Goal: Information Seeking & Learning: Learn about a topic

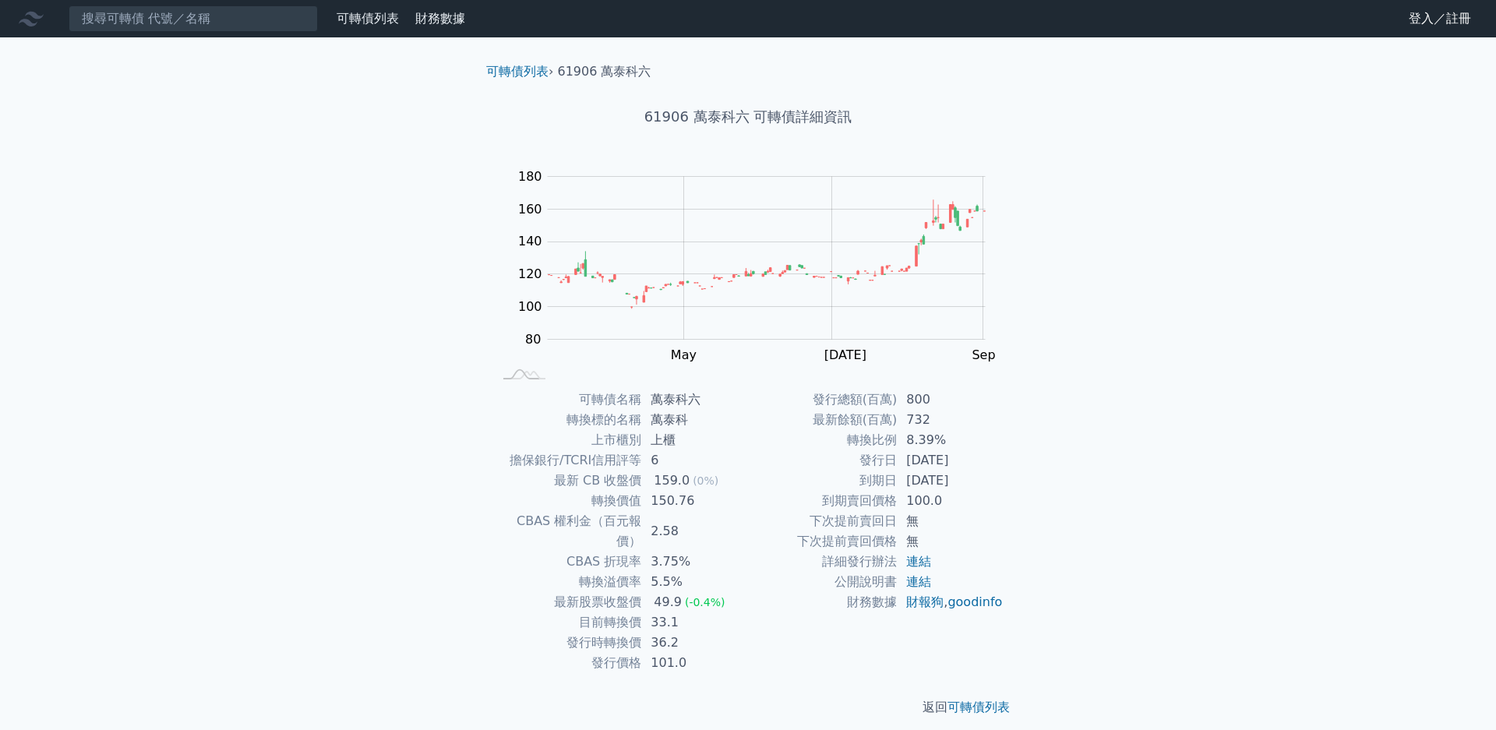
click at [1316, 227] on div "可轉債列表 財務數據 可轉債列表 財務數據 登入／註冊 登入／註冊 可轉債列表 › 61906 萬泰科六 61906 萬泰科六 可轉債詳細資訊 Zoom Ou…" at bounding box center [748, 371] width 1496 height 742
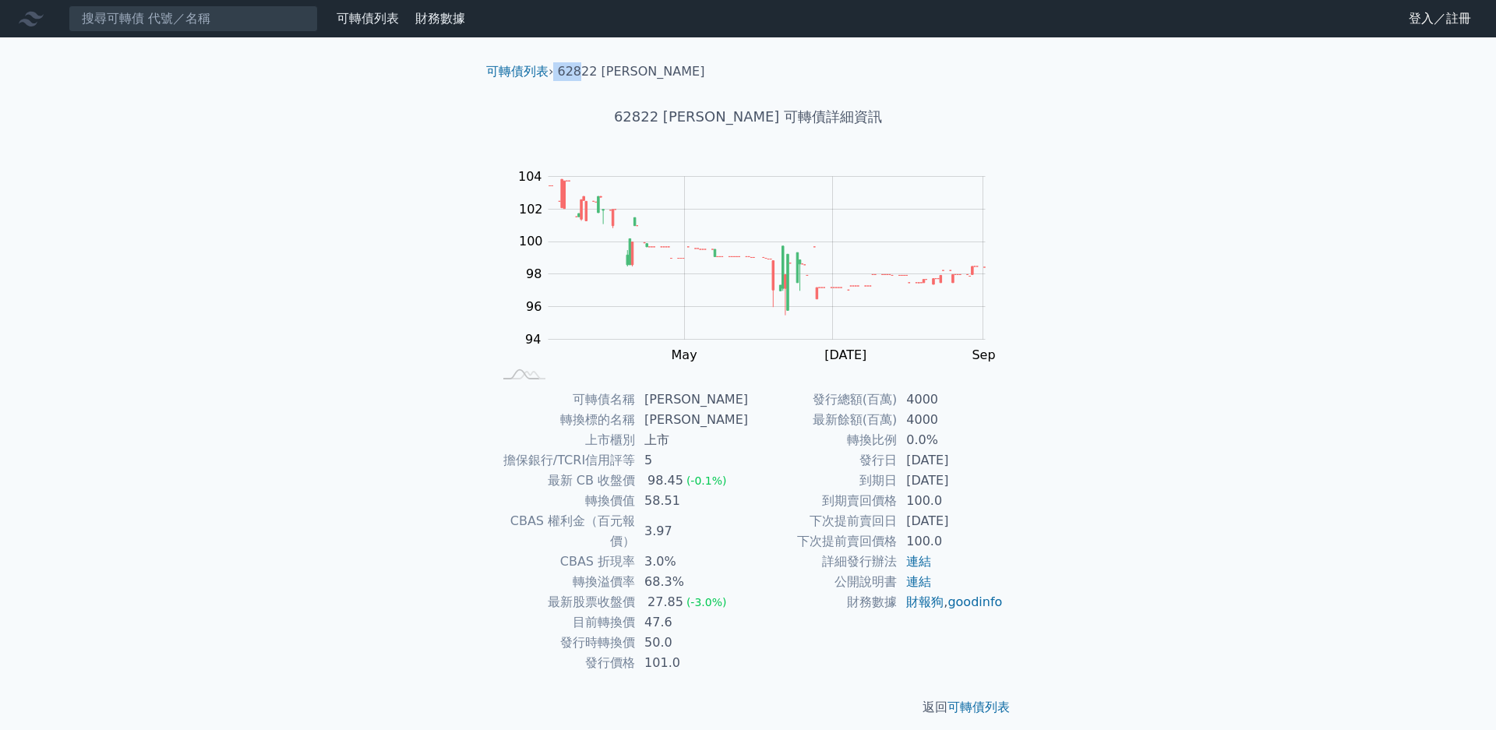
drag, startPoint x: 583, startPoint y: 71, endPoint x: 559, endPoint y: 73, distance: 23.5
click at [556, 73] on ol "可轉債列表 › 62822 康舒二" at bounding box center [748, 71] width 548 height 19
click at [583, 72] on li "62822 康舒二" at bounding box center [631, 71] width 147 height 19
drag, startPoint x: 586, startPoint y: 72, endPoint x: 562, endPoint y: 72, distance: 23.4
click at [561, 76] on li "62822 康舒二" at bounding box center [631, 71] width 147 height 19
